Goal: Task Accomplishment & Management: Manage account settings

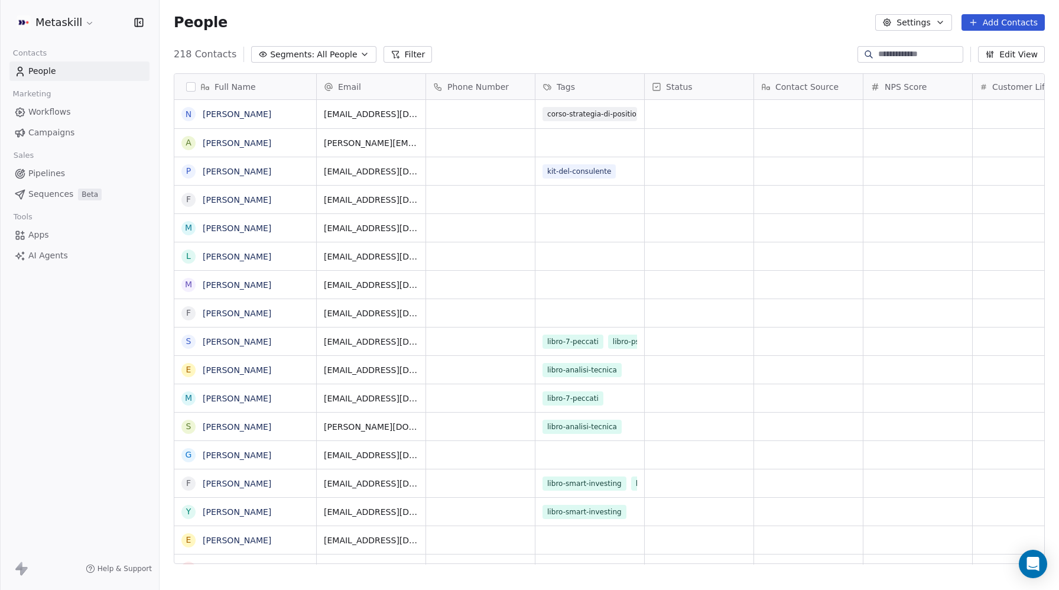
scroll to position [519, 900]
click at [56, 30] on html "Metaskill Contacts People Marketing Workflows Campaigns Sales Pipelines Sequenc…" at bounding box center [529, 295] width 1059 height 590
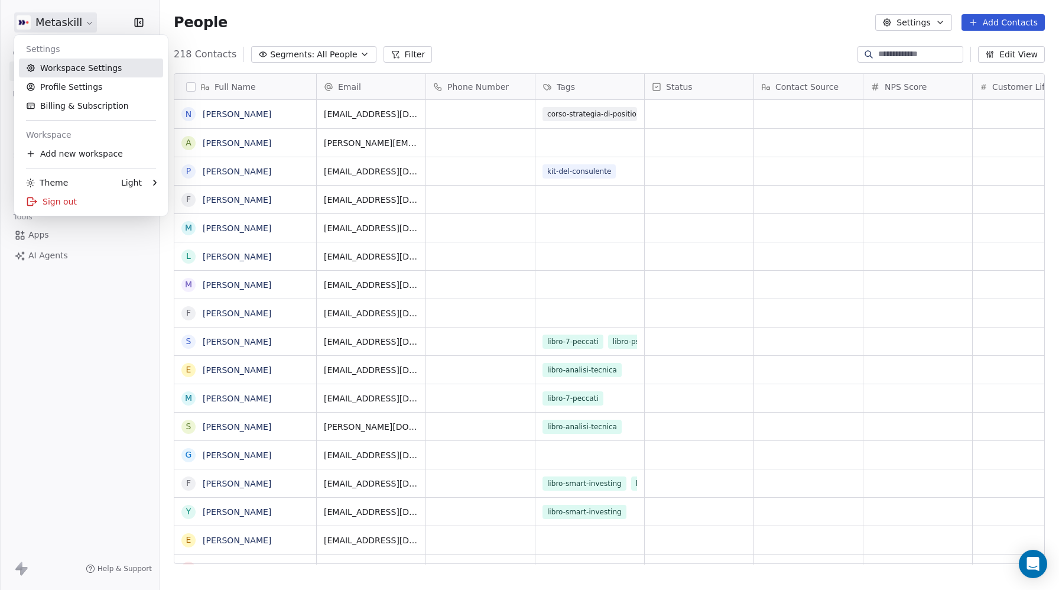
click at [63, 70] on link "Workspace Settings" at bounding box center [91, 68] width 144 height 19
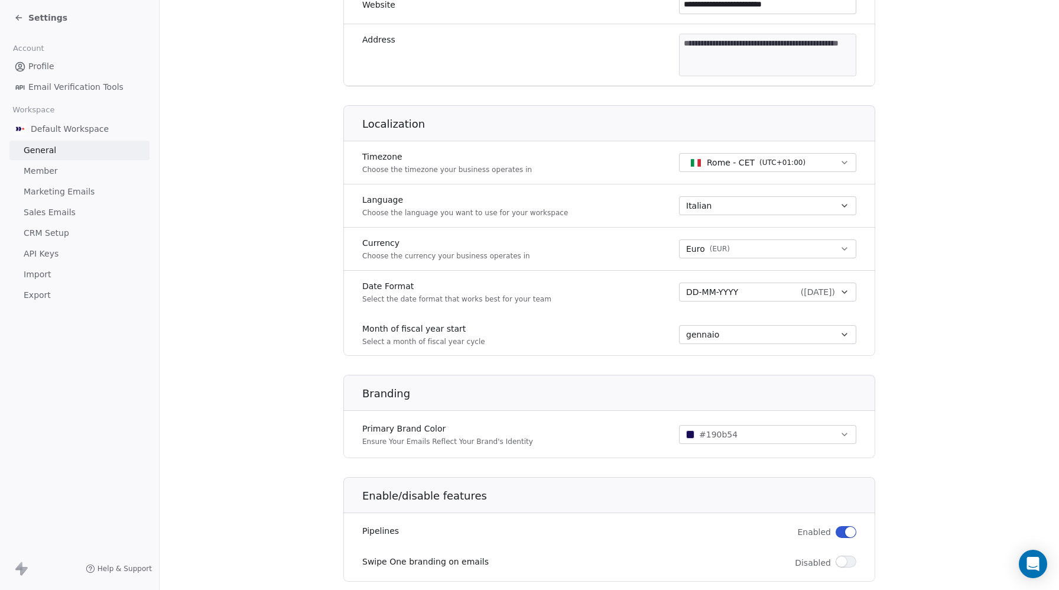
scroll to position [424, 0]
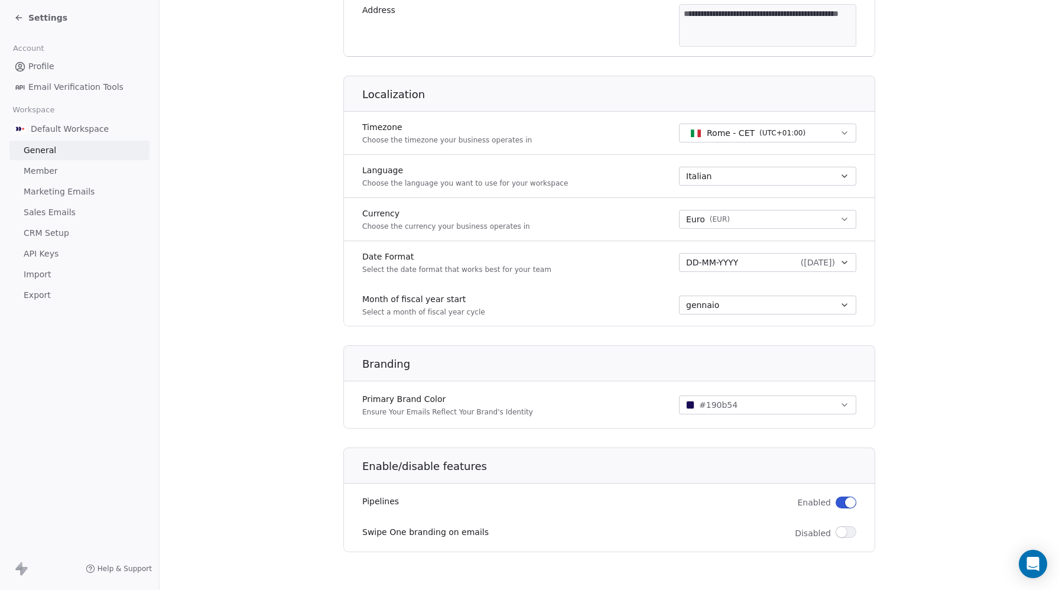
click at [40, 173] on span "Member" at bounding box center [41, 171] width 34 height 12
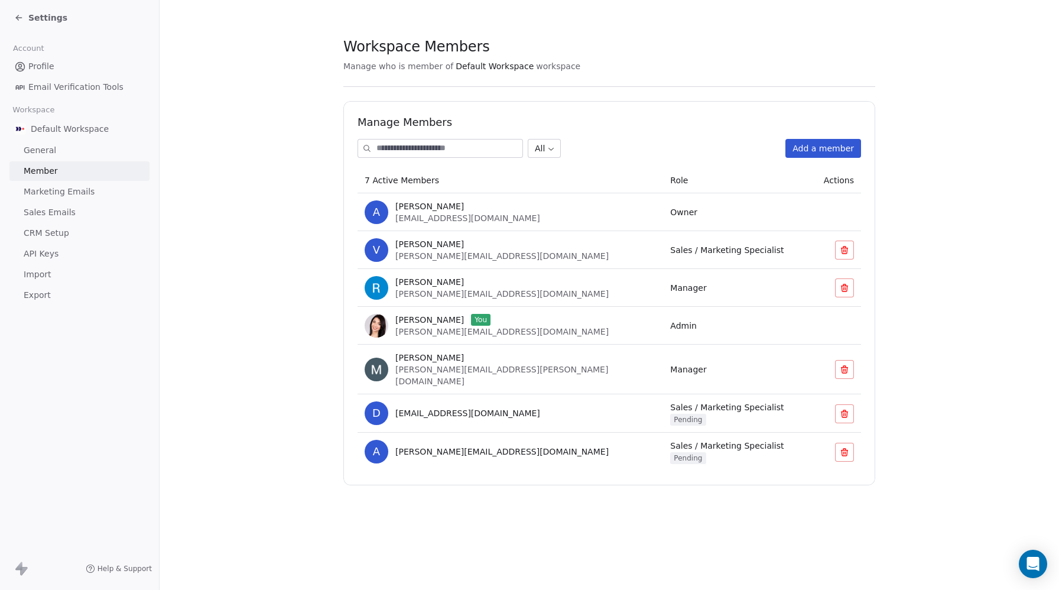
click at [843, 409] on icon at bounding box center [844, 413] width 9 height 9
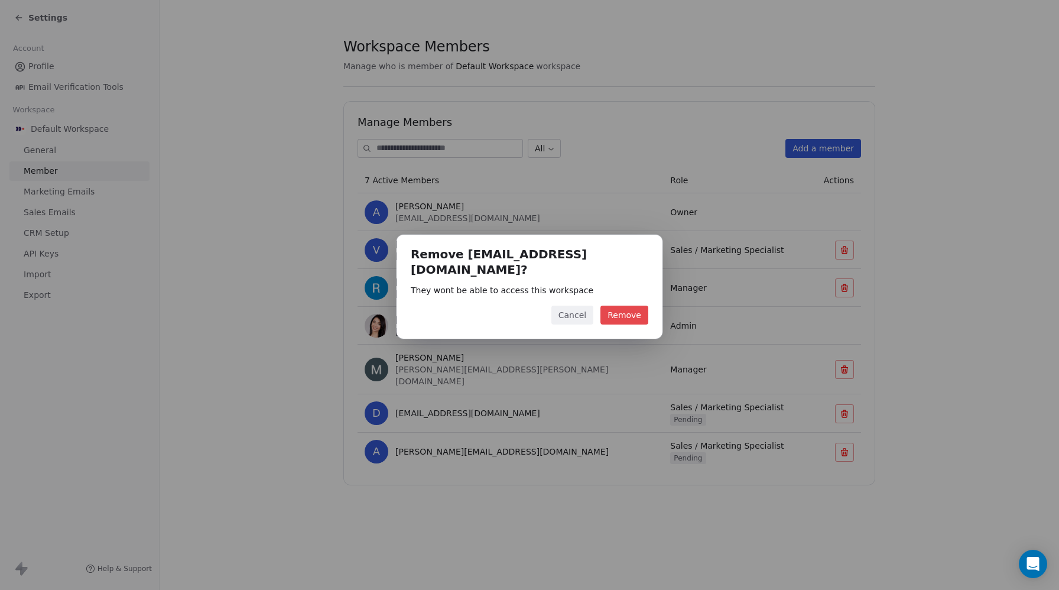
click at [634, 314] on button "Remove" at bounding box center [625, 315] width 48 height 19
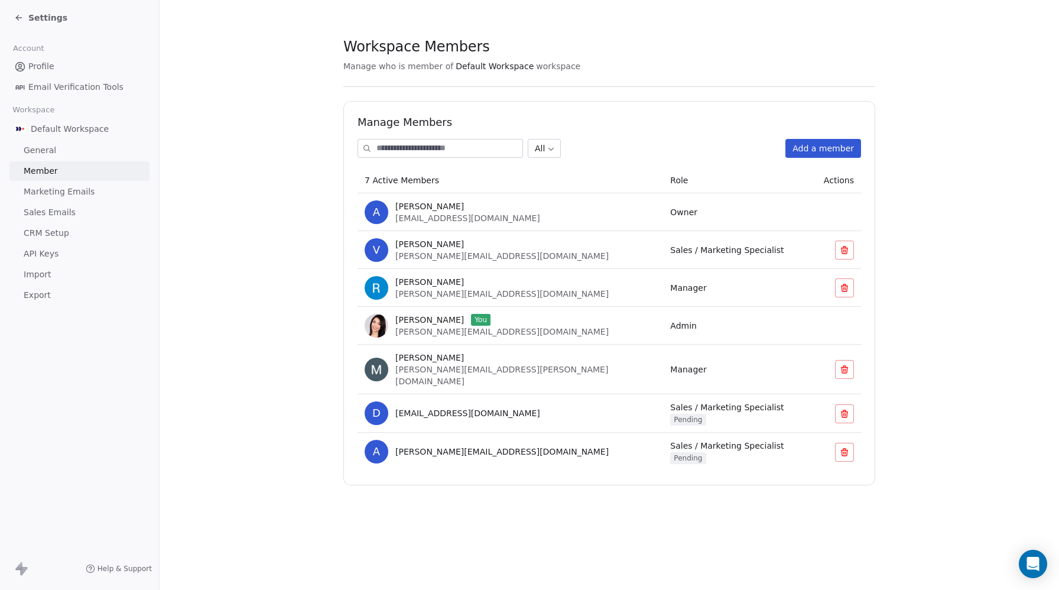
click at [826, 148] on button "Add a member" at bounding box center [824, 148] width 76 height 19
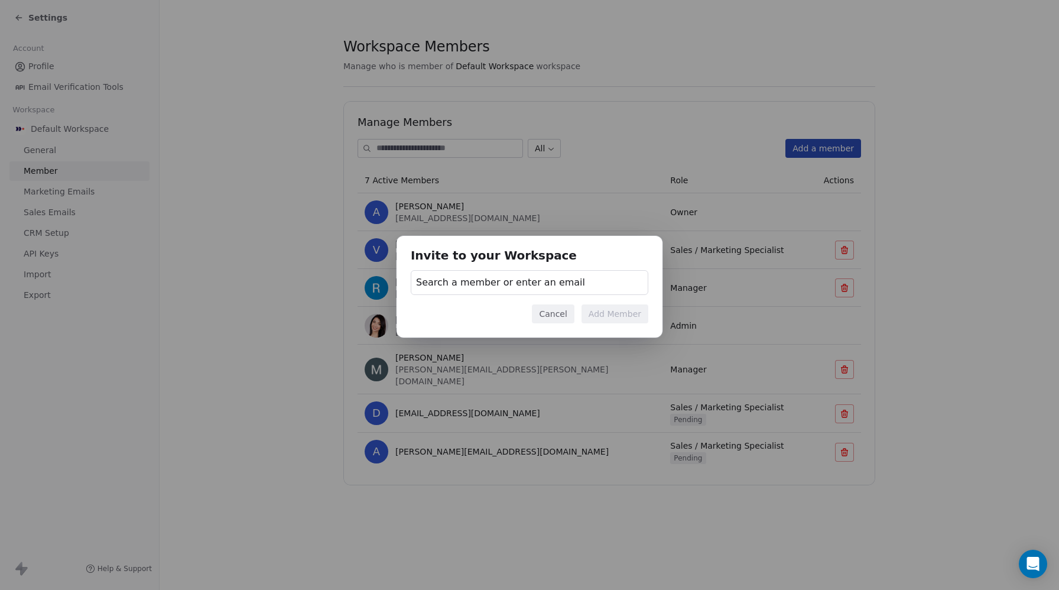
click at [561, 303] on div "Invite to your Workspace Search a member or enter an email Cancel Add Member" at bounding box center [530, 286] width 266 height 101
click at [558, 312] on button "Cancel" at bounding box center [553, 313] width 42 height 19
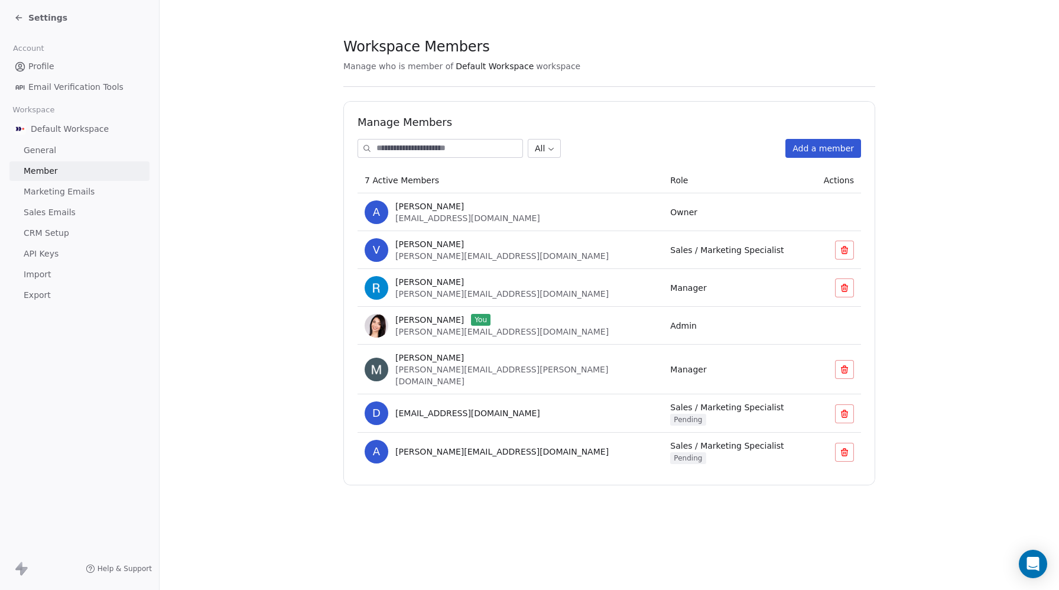
click at [834, 154] on button "Add a member" at bounding box center [824, 148] width 76 height 19
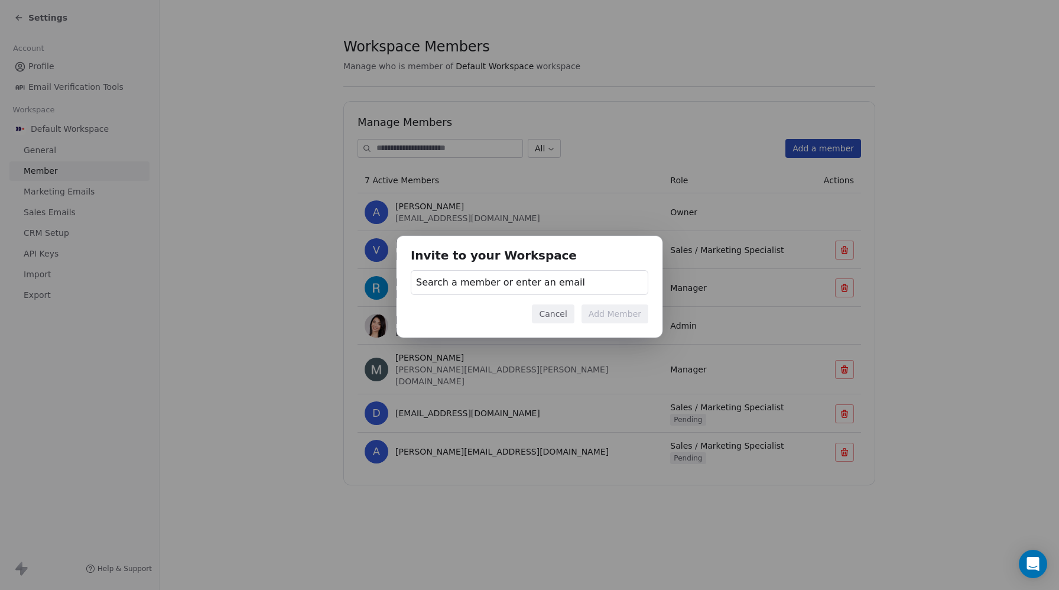
click at [470, 274] on div "Search a member or enter an email" at bounding box center [530, 282] width 238 height 25
type input "**********"
click at [581, 290] on div "Invite to your Workspace Search a member or enter an email Cancel Add Member" at bounding box center [529, 294] width 1059 height 155
click at [480, 279] on span "Search a member or enter an email" at bounding box center [500, 282] width 169 height 14
type input "**********"
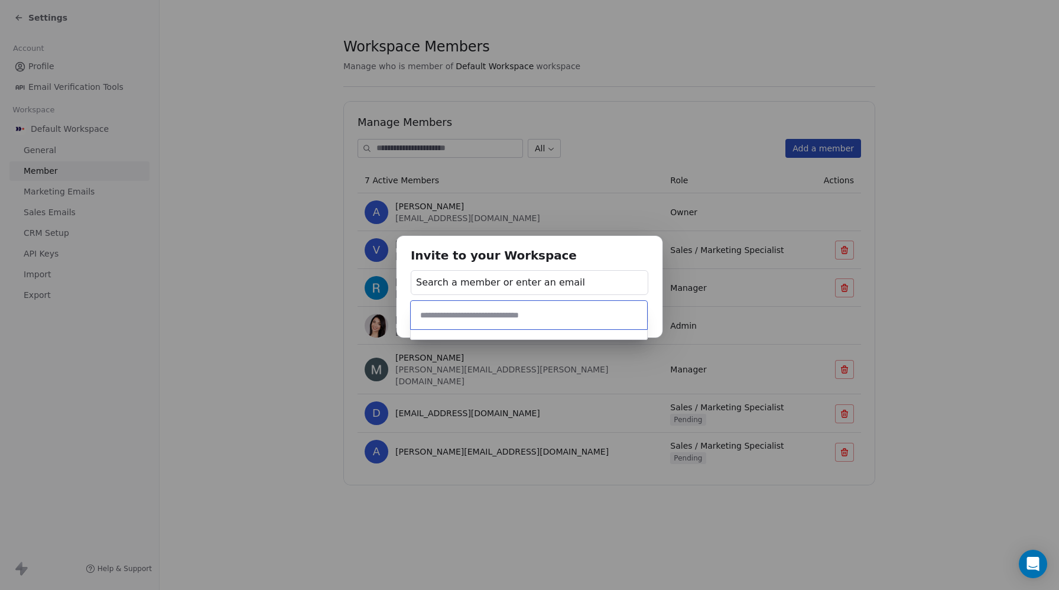
click at [644, 284] on div "Invite to your Workspace Search a member or enter an email Cancel Add Member" at bounding box center [529, 294] width 1059 height 155
drag, startPoint x: 560, startPoint y: 310, endPoint x: 661, endPoint y: 267, distance: 110.4
click at [560, 311] on button "Cancel" at bounding box center [553, 313] width 42 height 19
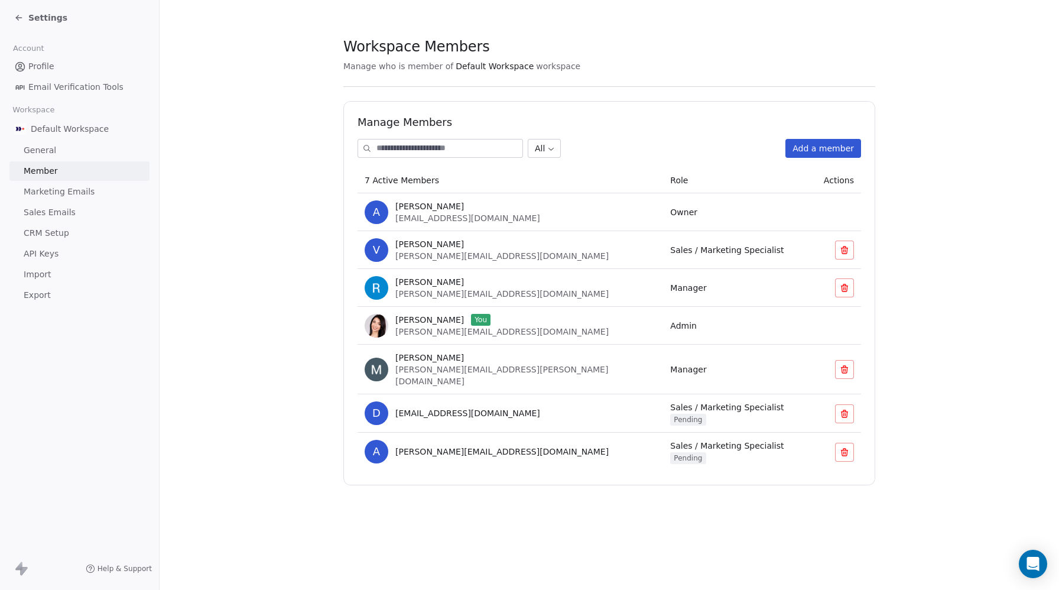
click at [832, 149] on button "Add a member" at bounding box center [824, 148] width 76 height 19
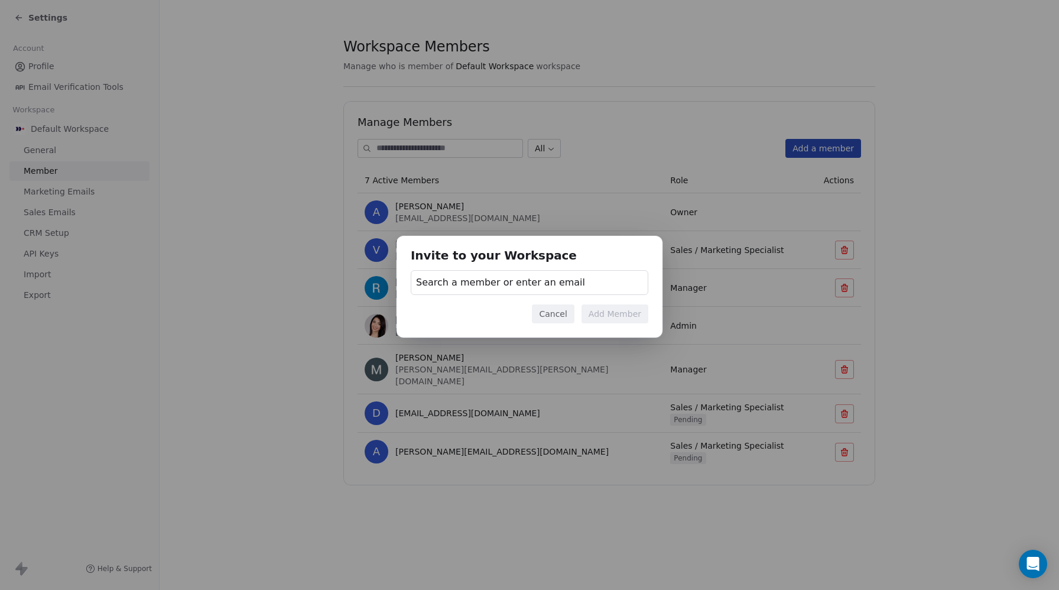
click at [518, 284] on span "Search a member or enter an email" at bounding box center [500, 282] width 169 height 14
type input "**********"
click at [601, 332] on div at bounding box center [529, 334] width 236 height 9
click at [635, 269] on div "Invite to your Workspace Search a member or enter an email Cancel Add Member" at bounding box center [529, 294] width 1059 height 155
click at [540, 275] on div "Search a member or enter an email" at bounding box center [530, 282] width 238 height 25
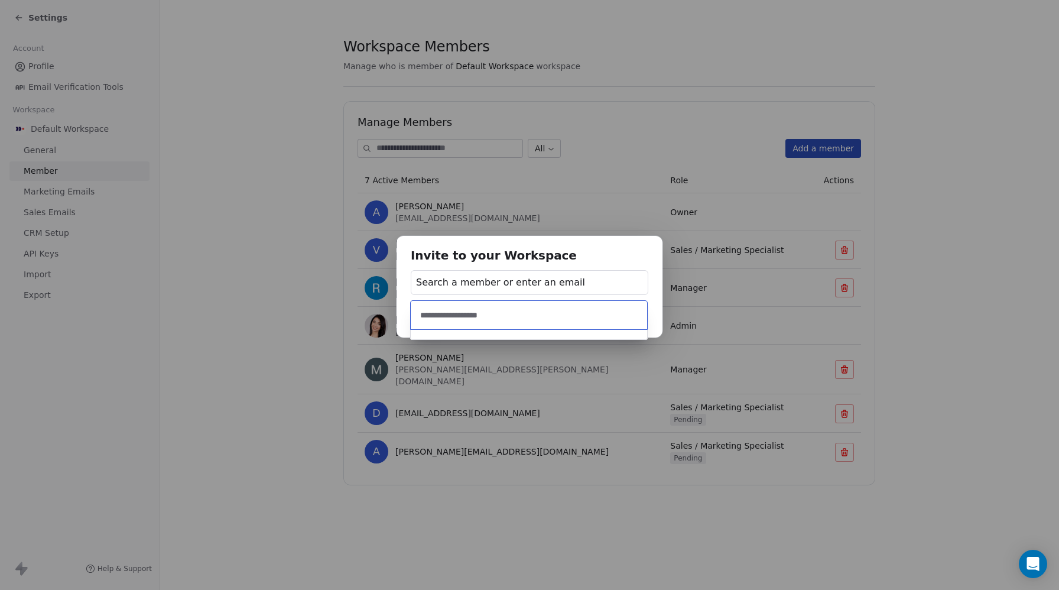
type input "**********"
click at [512, 315] on input "**********" at bounding box center [528, 315] width 220 height 13
click at [516, 319] on input "**********" at bounding box center [528, 315] width 220 height 13
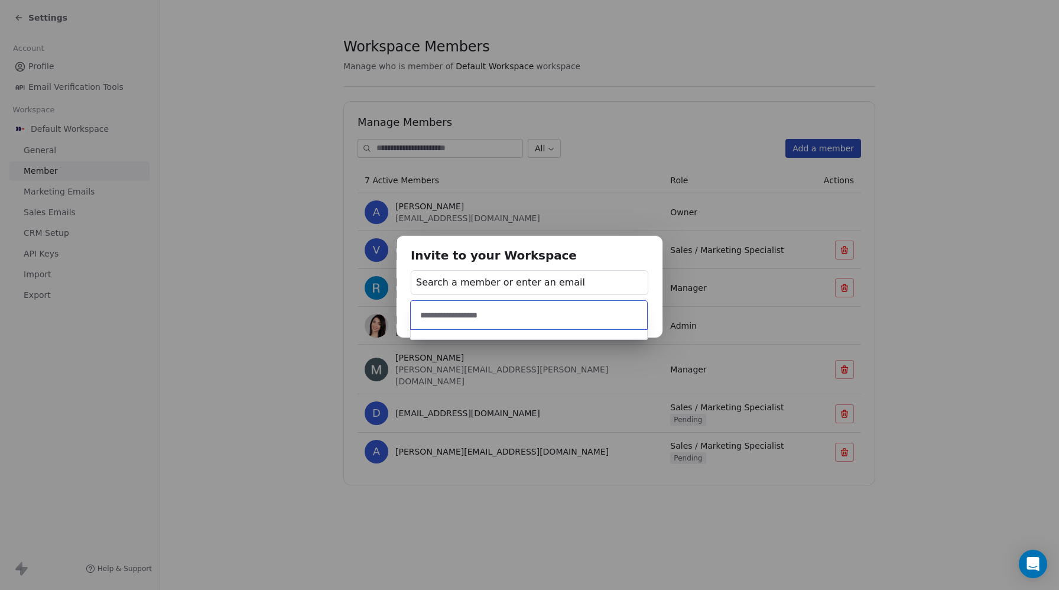
click at [516, 317] on input "**********" at bounding box center [528, 315] width 220 height 13
click at [632, 155] on div "Invite to your Workspace Search a member or enter an email Cancel Add Member" at bounding box center [529, 295] width 1059 height 590
click at [551, 311] on button "Cancel" at bounding box center [553, 313] width 42 height 19
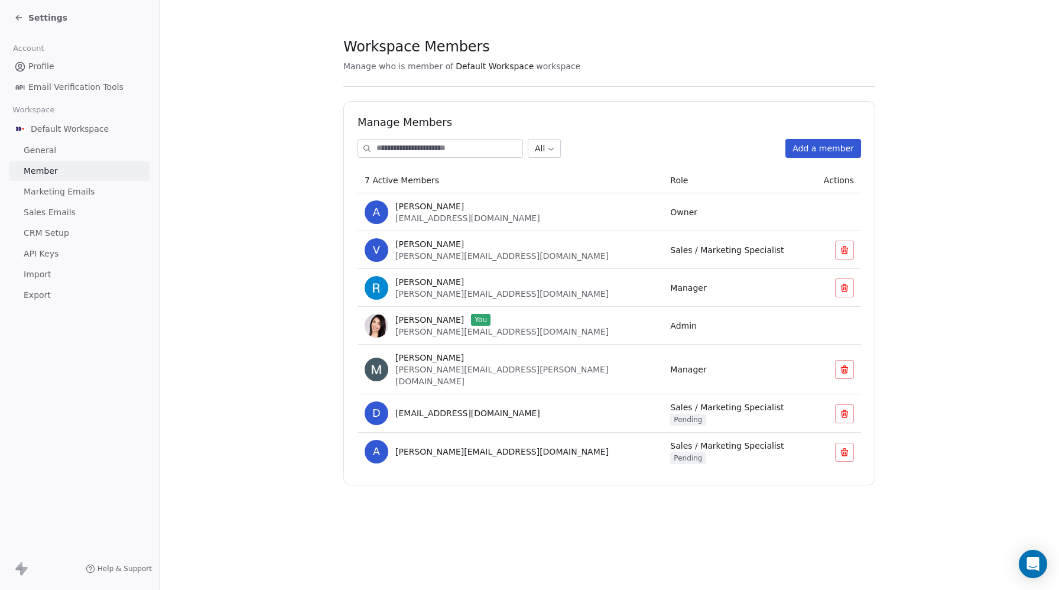
click at [451, 258] on span "[PERSON_NAME][EMAIL_ADDRESS][DOMAIN_NAME]" at bounding box center [501, 255] width 213 height 9
copy span "[PERSON_NAME][EMAIL_ADDRESS][DOMAIN_NAME]"
click at [508, 407] on span "[EMAIL_ADDRESS][DOMAIN_NAME]" at bounding box center [467, 413] width 145 height 12
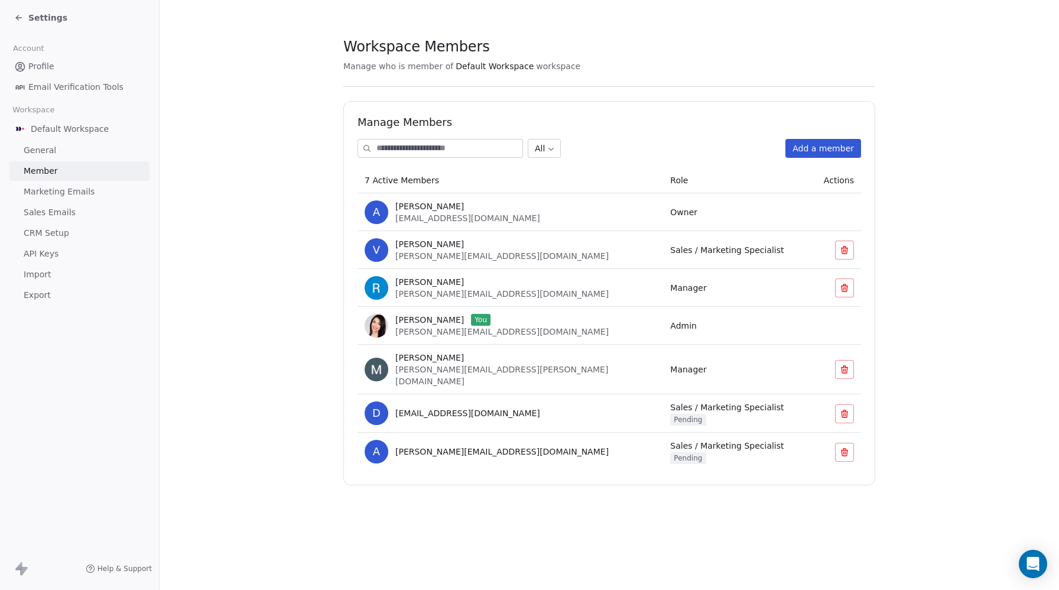
click at [508, 407] on span "[EMAIL_ADDRESS][DOMAIN_NAME]" at bounding box center [467, 413] width 145 height 12
copy span "[EMAIL_ADDRESS][DOMAIN_NAME]"
click at [484, 446] on span "[PERSON_NAME][EMAIL_ADDRESS][DOMAIN_NAME]" at bounding box center [501, 452] width 213 height 12
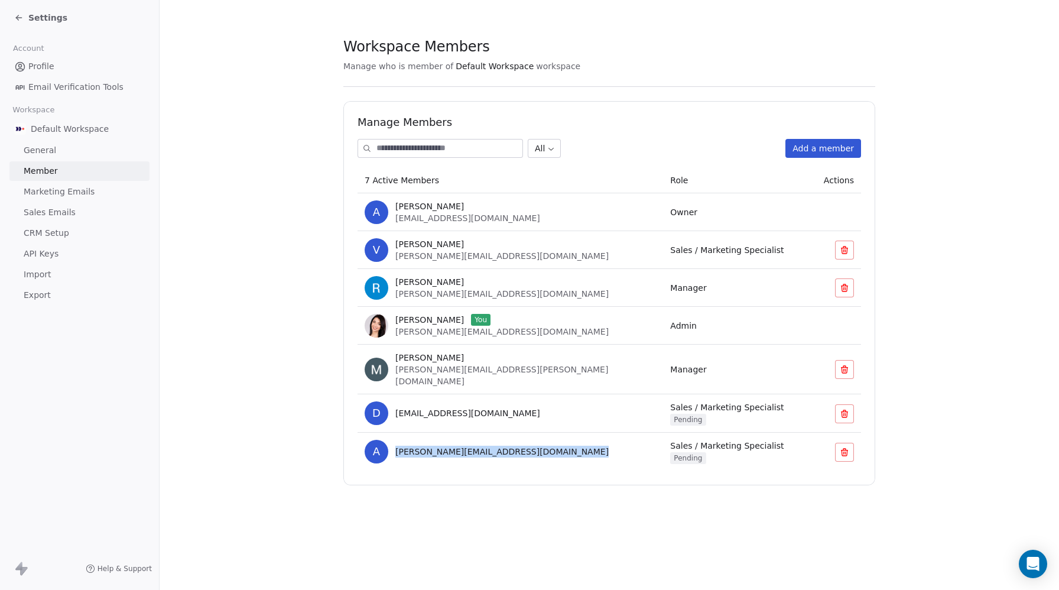
click at [484, 446] on span "[PERSON_NAME][EMAIL_ADDRESS][DOMAIN_NAME]" at bounding box center [501, 452] width 213 height 12
click at [488, 446] on span "[PERSON_NAME][EMAIL_ADDRESS][DOMAIN_NAME]" at bounding box center [501, 452] width 213 height 12
